Goal: Navigation & Orientation: Find specific page/section

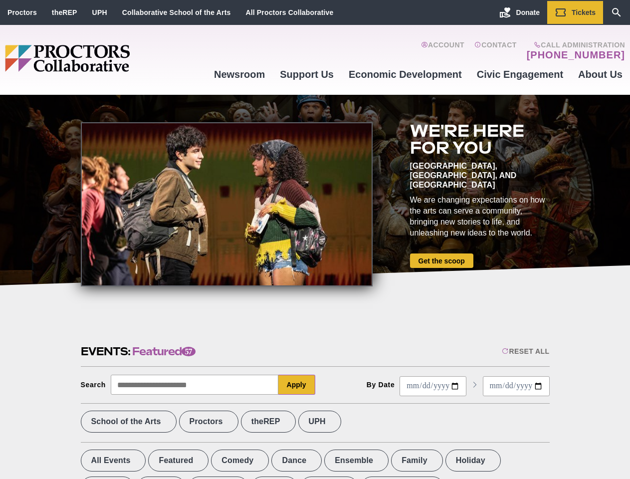
click at [315, 240] on div at bounding box center [227, 204] width 292 height 164
click at [525, 351] on div "Reset All" at bounding box center [525, 351] width 47 height 8
click at [297, 385] on button "Apply" at bounding box center [296, 385] width 37 height 20
